Goal: Find specific page/section: Find specific page/section

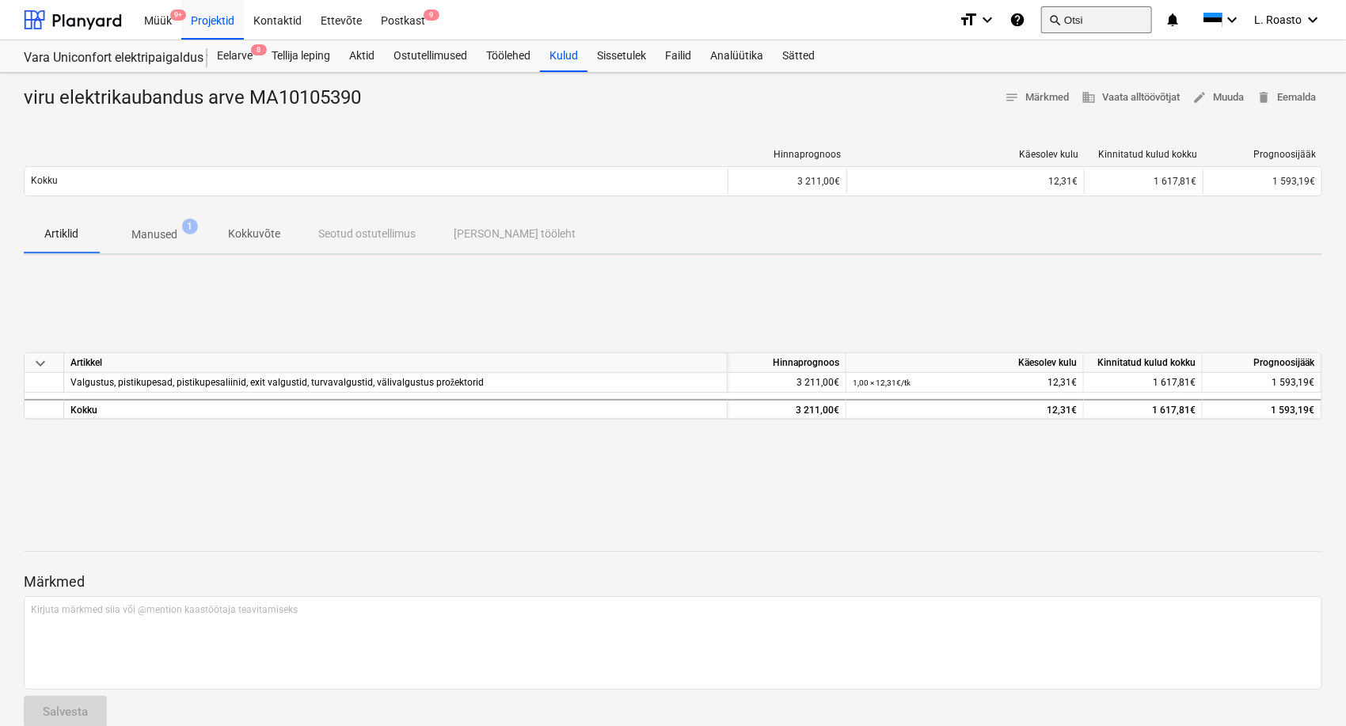
click at [1121, 16] on button "search Otsi" at bounding box center [1096, 19] width 111 height 27
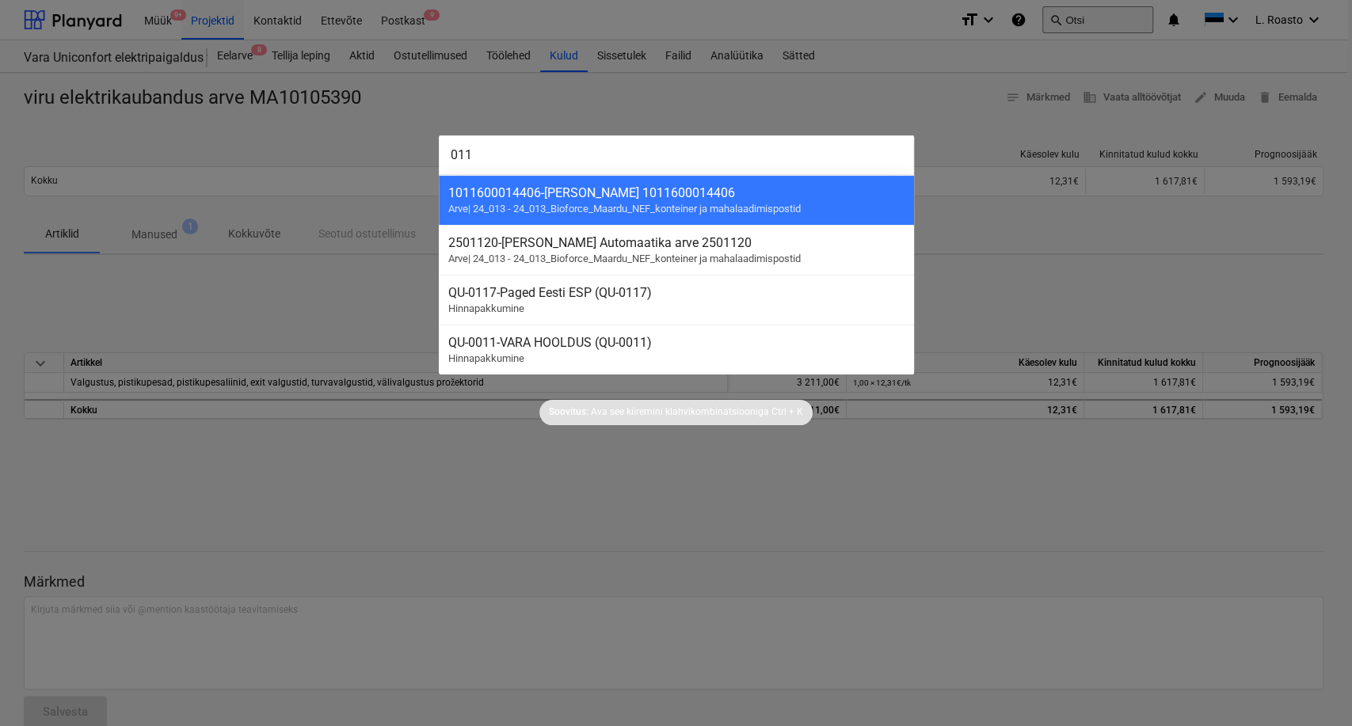
type input "0115"
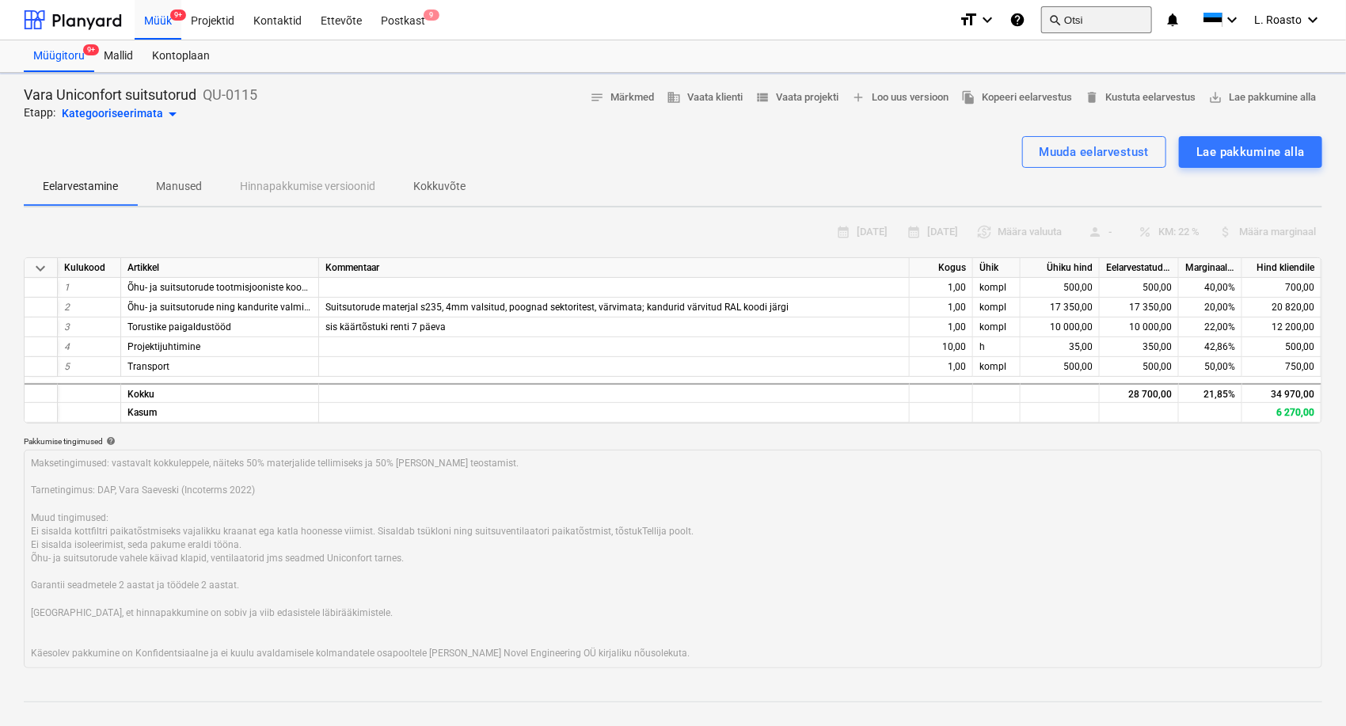
type textarea "x"
click at [807, 97] on span "view_list Vaata projekti" at bounding box center [796, 98] width 83 height 18
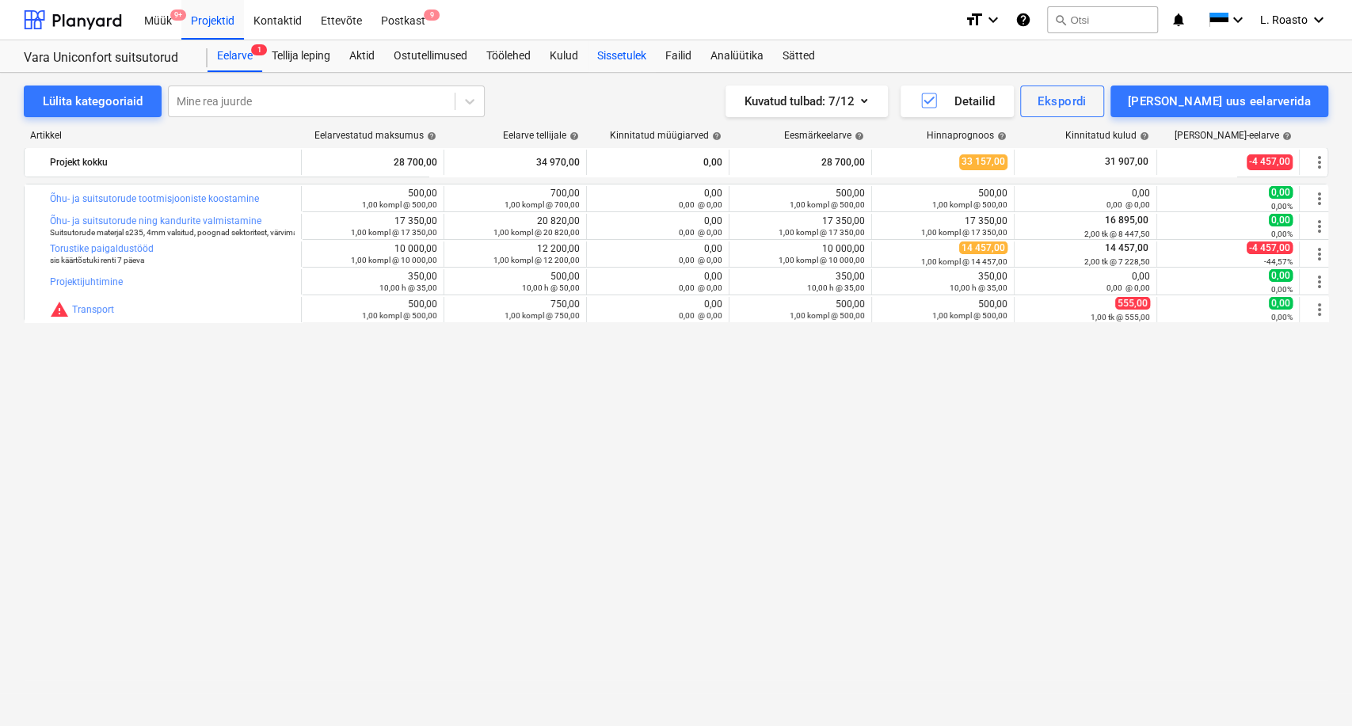
click at [604, 53] on div "Sissetulek" at bounding box center [622, 56] width 68 height 32
